Goal: Find specific page/section: Find specific page/section

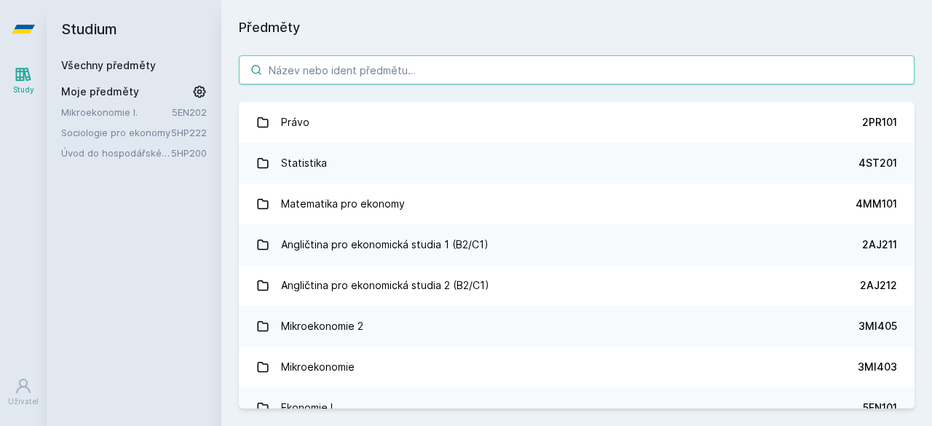
click at [332, 83] on input "search" at bounding box center [577, 69] width 676 height 29
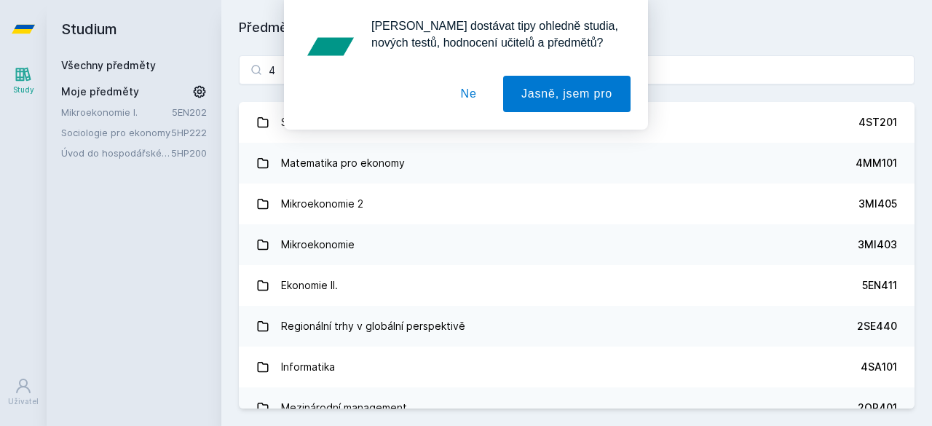
click at [466, 100] on button "Ne" at bounding box center [469, 94] width 52 height 36
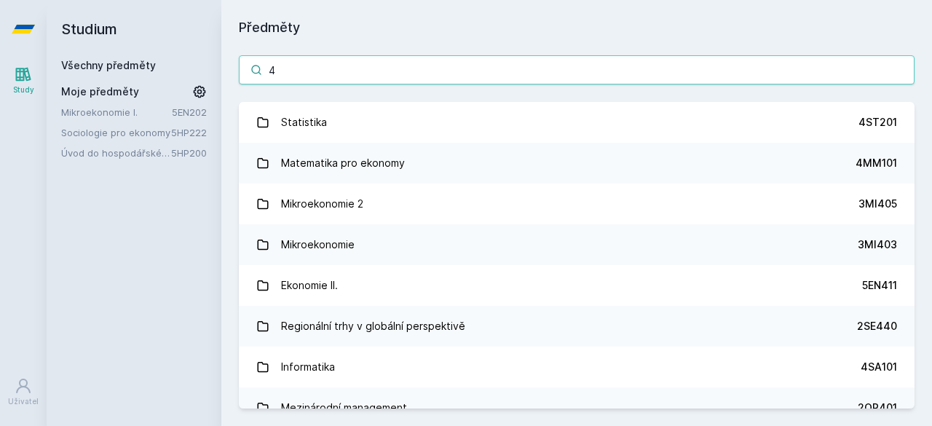
click at [339, 71] on input "4" at bounding box center [577, 69] width 676 height 29
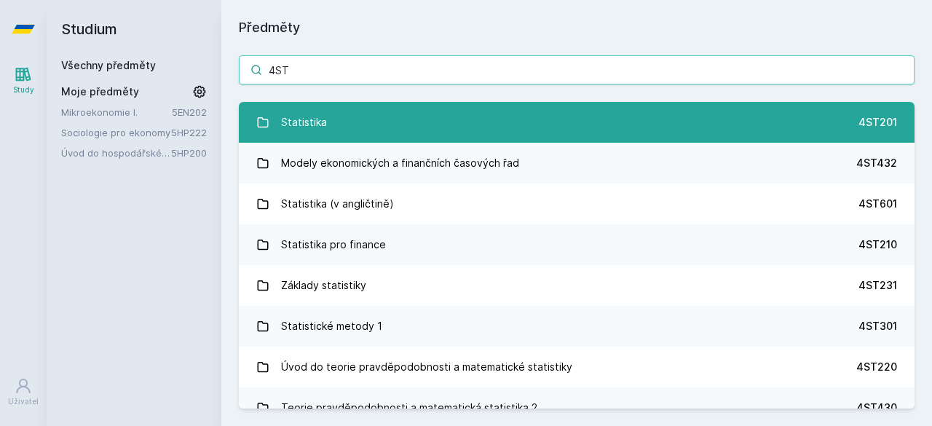
type input "4ST"
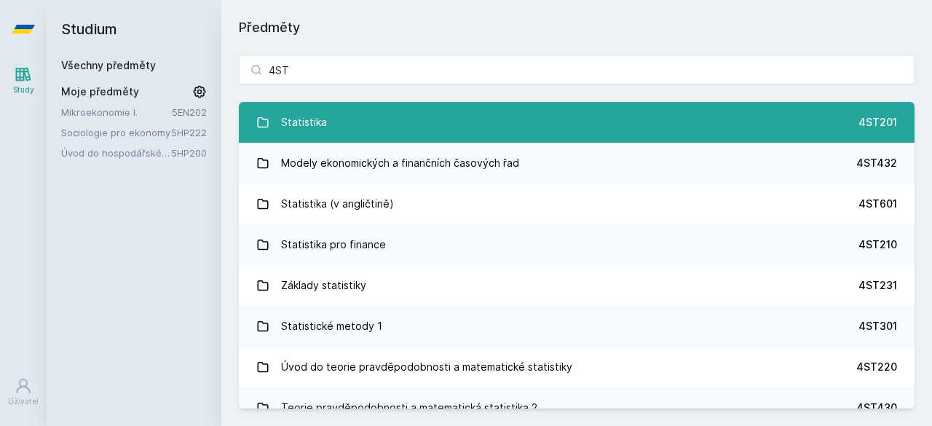
click at [380, 125] on link "Statistika 4ST201" at bounding box center [577, 122] width 676 height 41
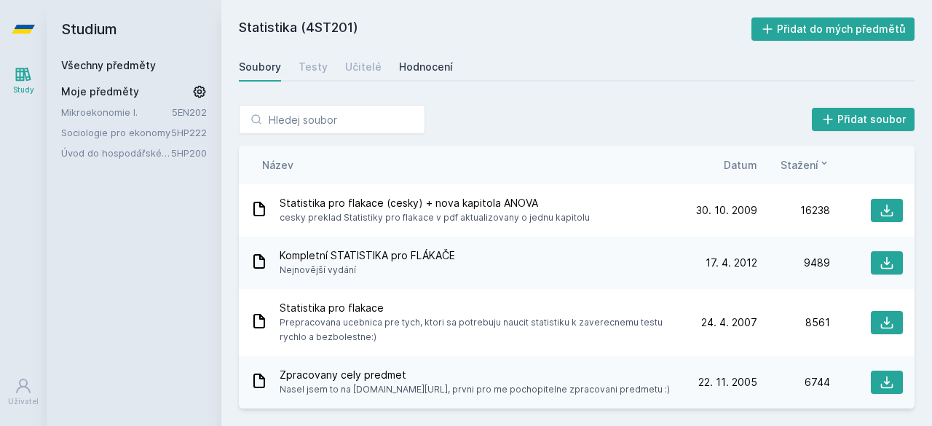
click at [403, 68] on div "Hodnocení" at bounding box center [426, 67] width 54 height 15
